Goal: Task Accomplishment & Management: Manage account settings

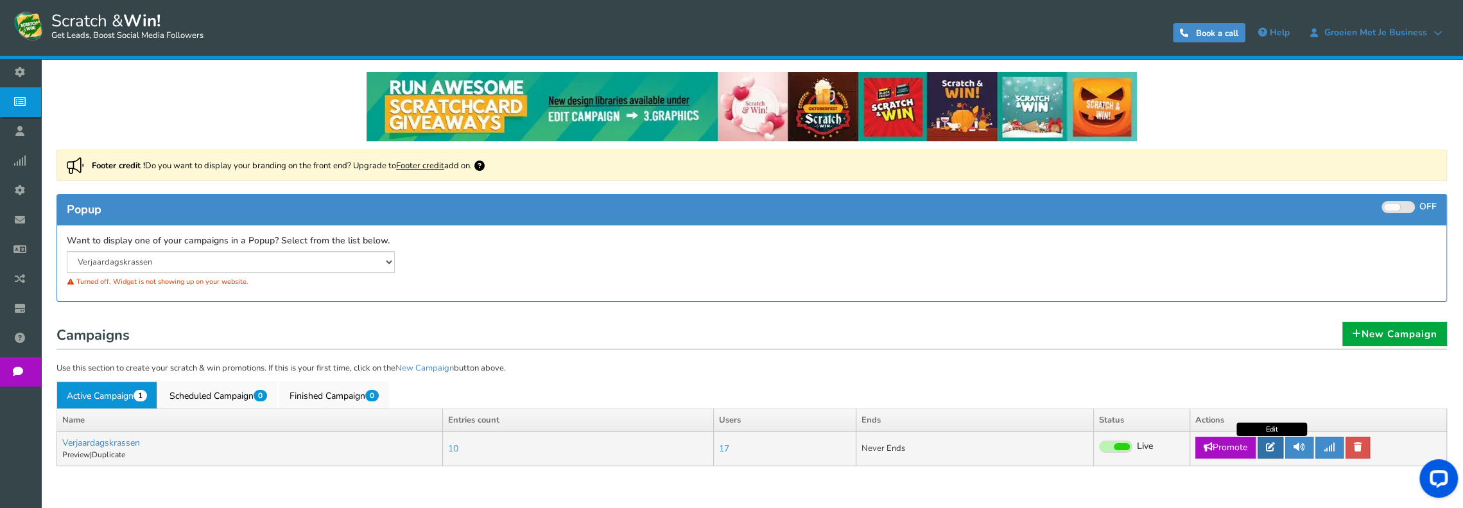
click at [1269, 451] on icon at bounding box center [1270, 446] width 9 height 9
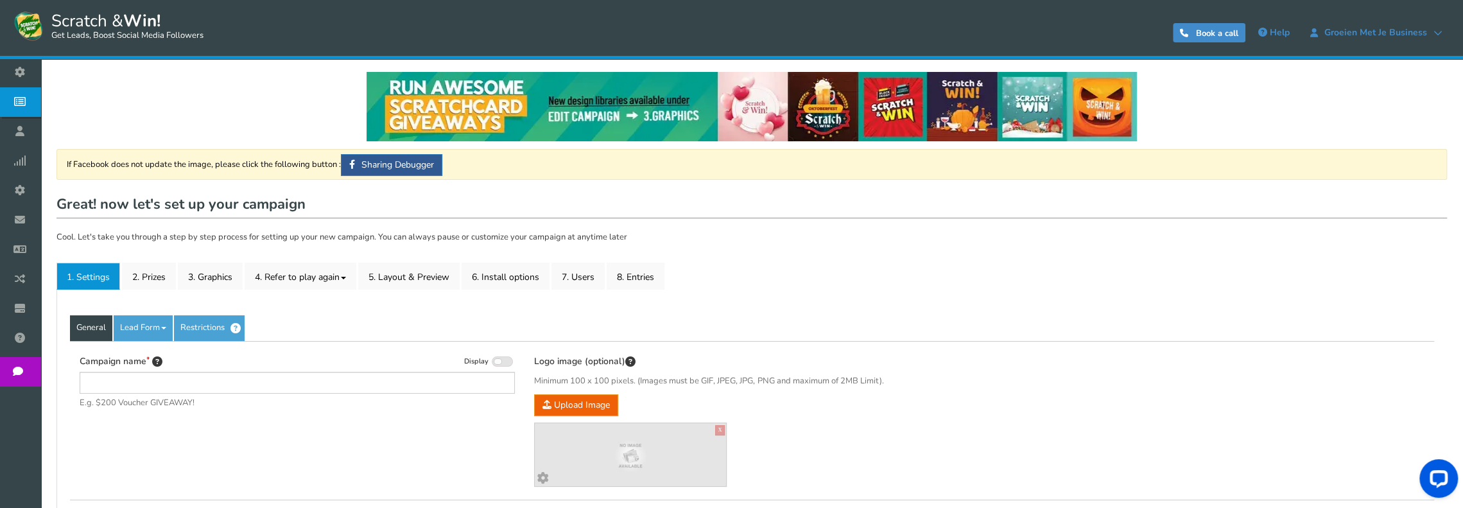
type input "Verjaardagskrassen"
click at [627, 277] on link "8. Entries" at bounding box center [636, 276] width 58 height 27
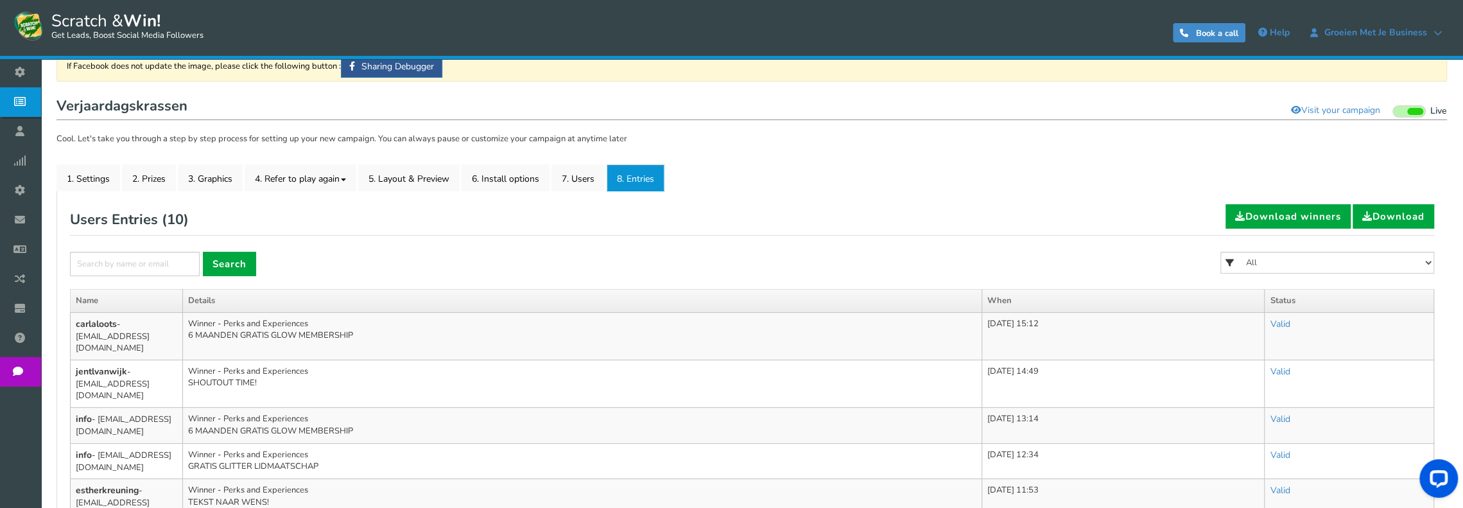
scroll to position [128, 0]
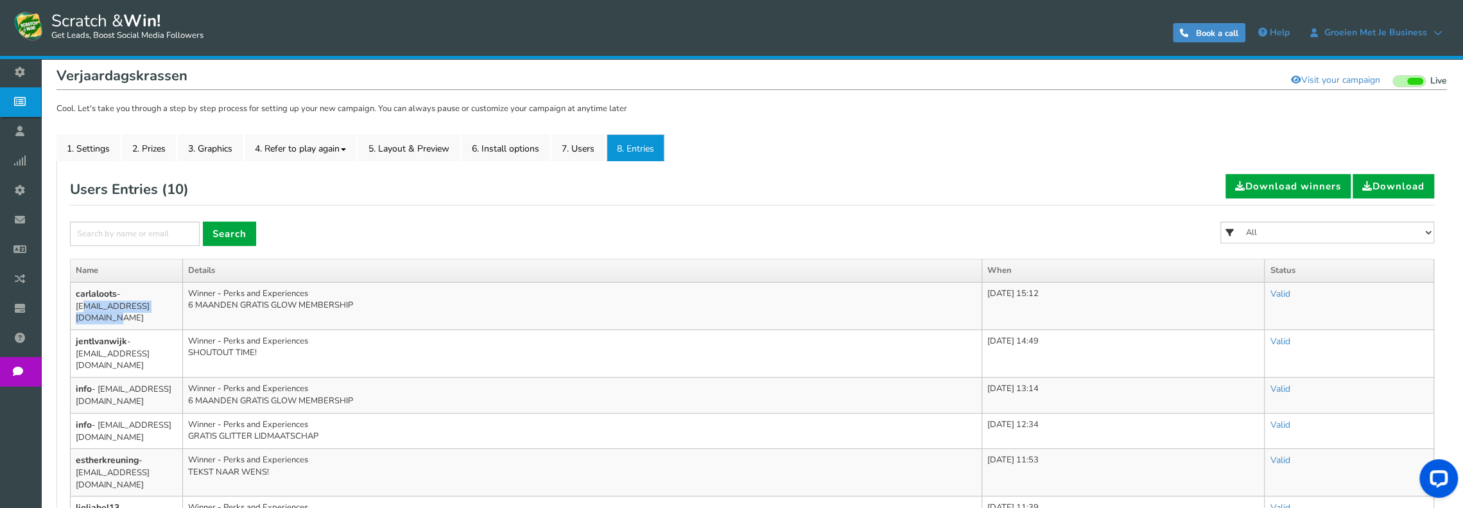
drag, startPoint x: 166, startPoint y: 306, endPoint x: 76, endPoint y: 309, distance: 89.9
click at [76, 309] on td "carlaloots - [EMAIL_ADDRESS][DOMAIN_NAME]" at bounding box center [127, 306] width 112 height 48
copy td "[EMAIL_ADDRESS][DOMAIN_NAME]"
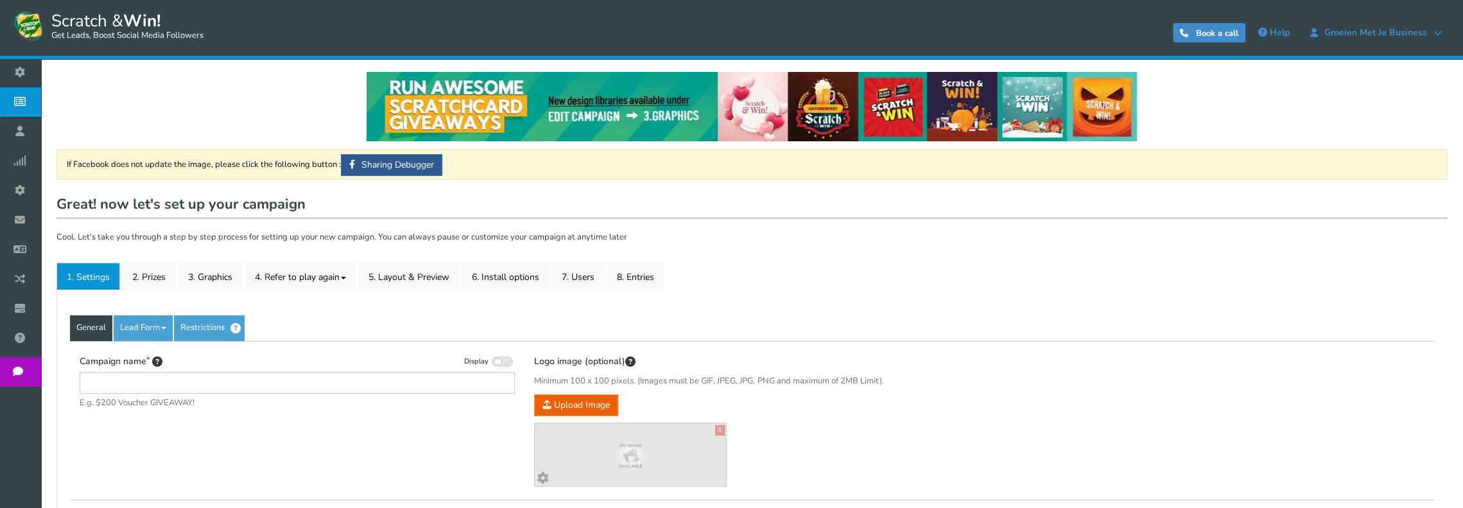
type input "Verjaardagskrassen"
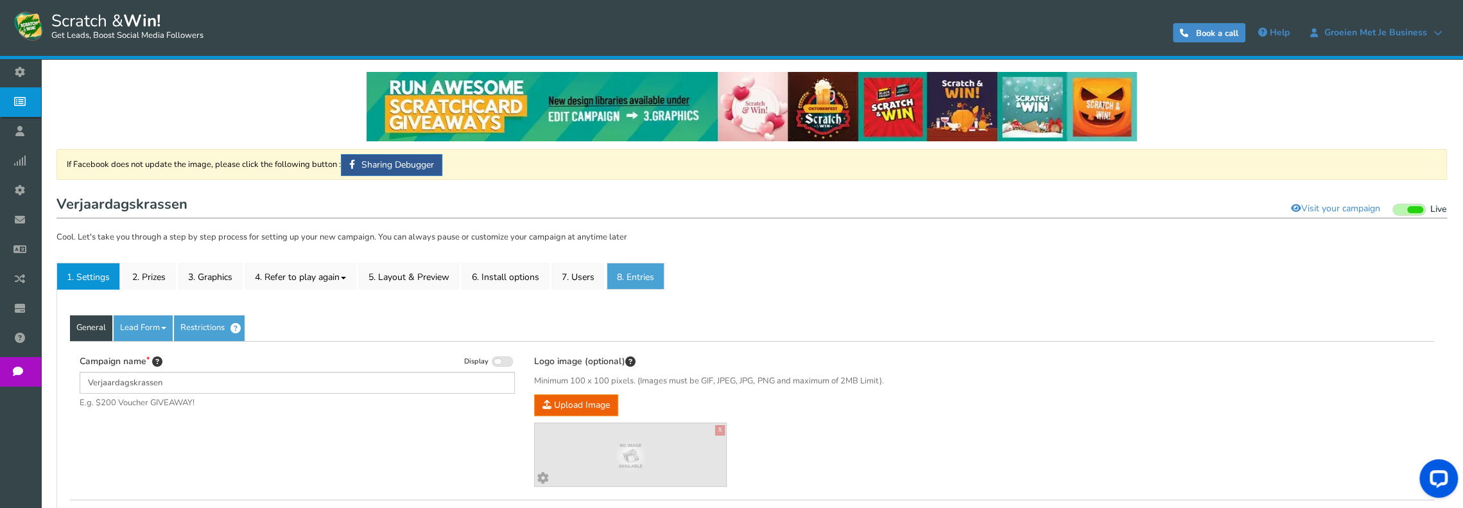
click at [620, 275] on link "8. Entries" at bounding box center [636, 276] width 58 height 27
type input "Verjaardagskrassen"
click at [616, 273] on link "8. Entries" at bounding box center [636, 276] width 58 height 27
type input "Verjaardagskrassen"
click at [650, 279] on link "8. Entries" at bounding box center [636, 276] width 58 height 27
